Goal: Task Accomplishment & Management: Manage account settings

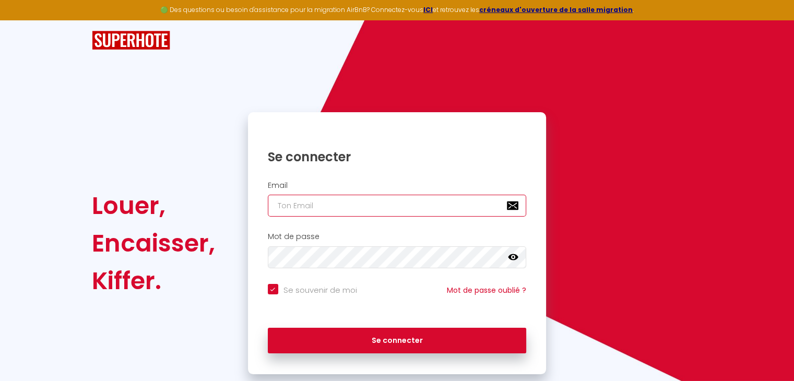
click at [362, 196] on input "email" at bounding box center [397, 206] width 259 height 22
type input "[EMAIL_ADDRESS][DOMAIN_NAME]"
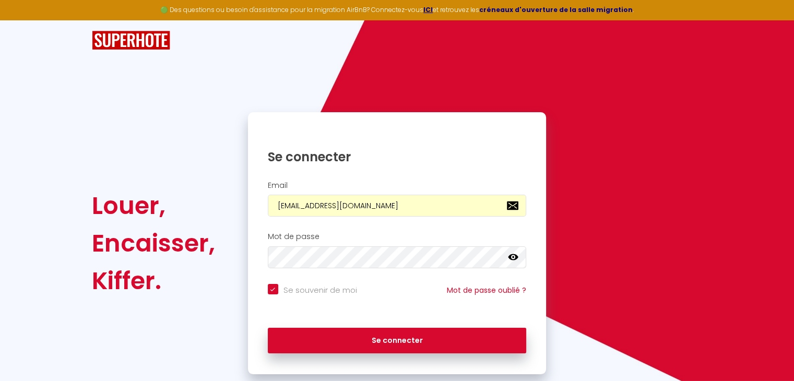
checkbox input "true"
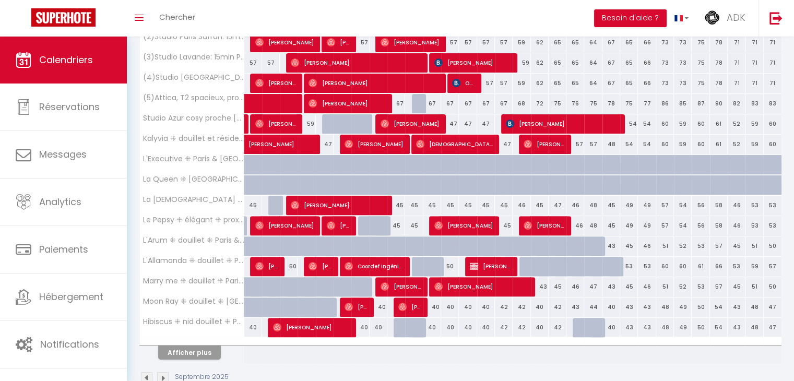
scroll to position [309, 0]
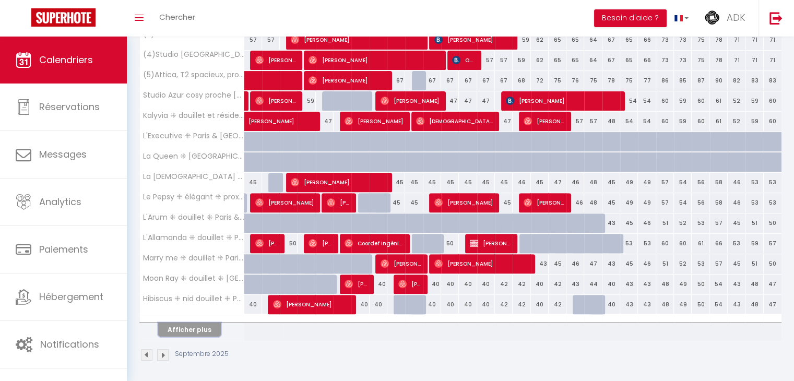
click at [182, 329] on button "Afficher plus" at bounding box center [189, 330] width 63 height 14
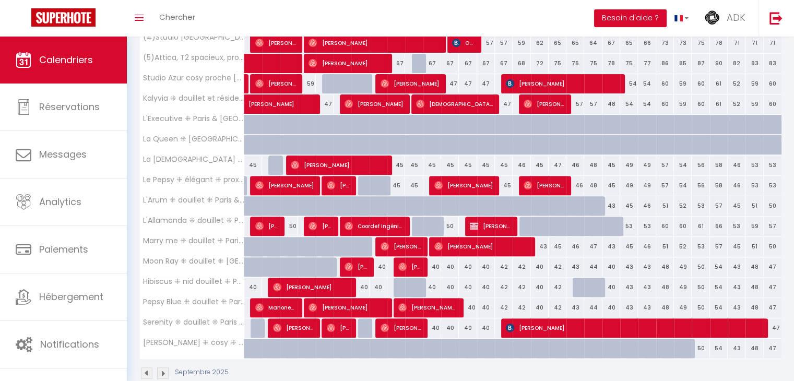
scroll to position [345, 0]
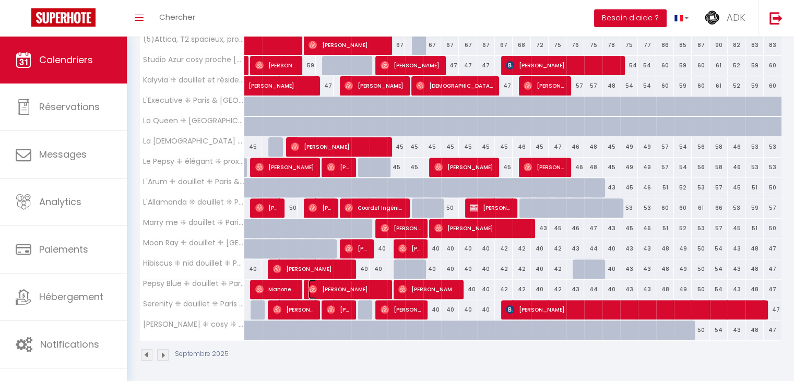
click at [375, 287] on span "[PERSON_NAME]" at bounding box center [346, 289] width 77 height 20
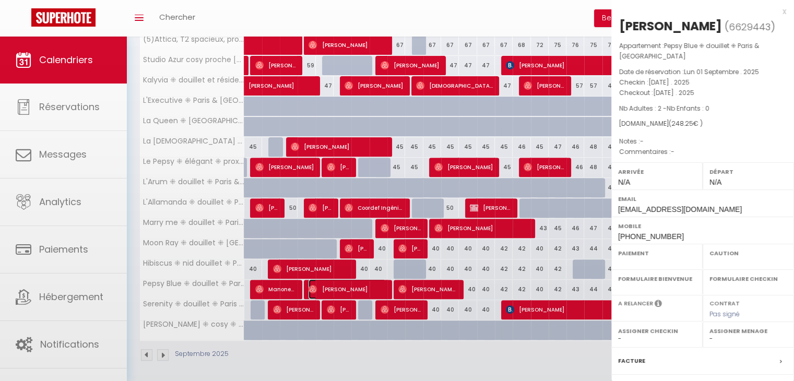
select select "OK"
select select "0"
select select "1"
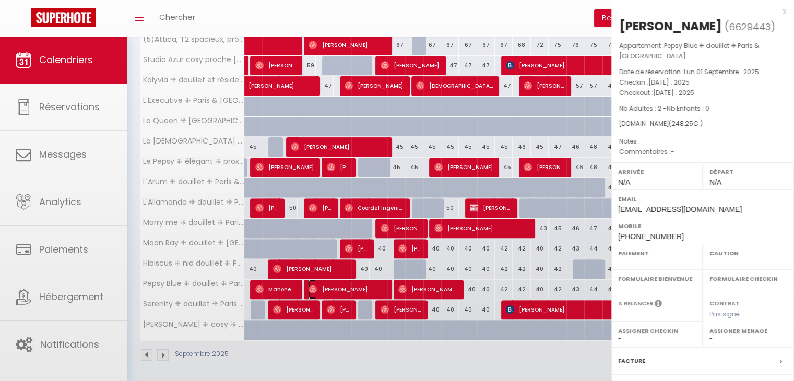
select select
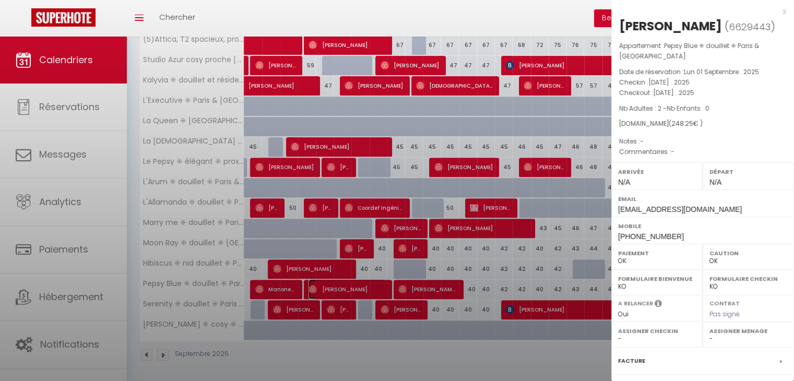
select select "38209"
